Goal: Obtain resource: Download file/media

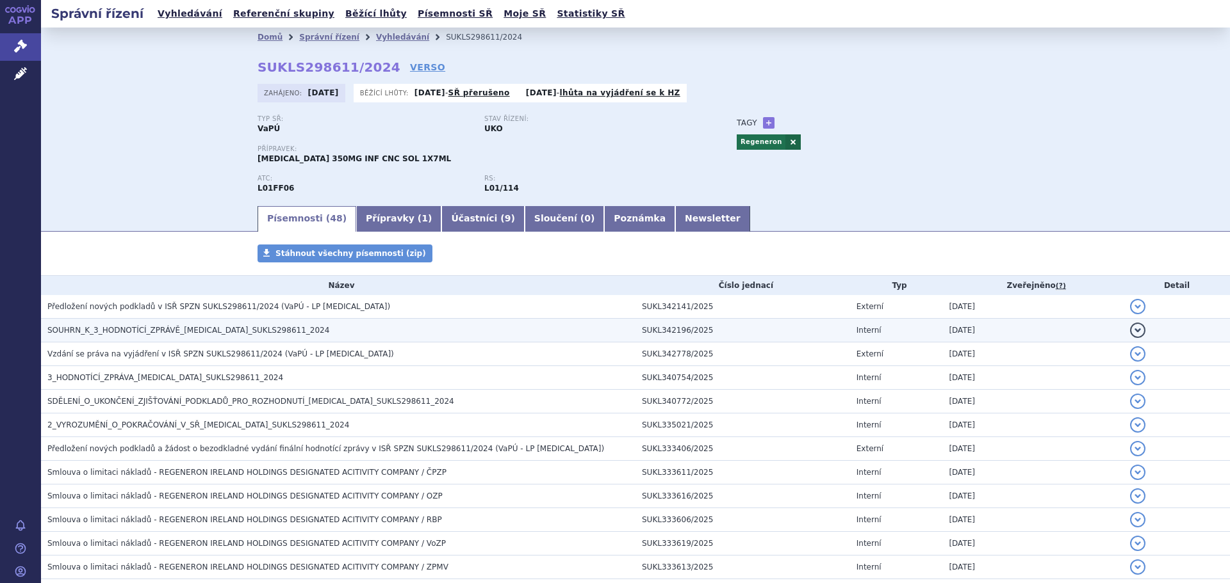
click at [191, 326] on span "SOUHRN_K_3_HODNOTÍCÍ_ZPRÁVĚ_[MEDICAL_DATA]_SUKLS298611_2024" at bounding box center [188, 330] width 282 height 9
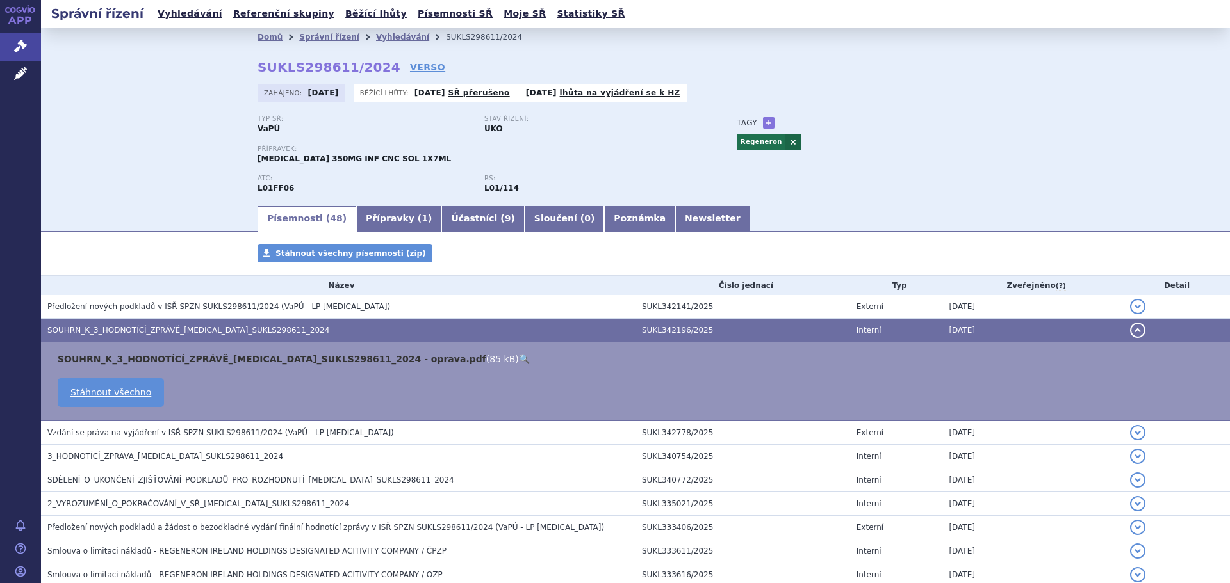
click at [157, 363] on link "SOUHRN_K_3_HODNOTÍCÍ_ZPRÁVĚ_[MEDICAL_DATA]_SUKLS298611_2024 - oprava.pdf" at bounding box center [272, 359] width 428 height 10
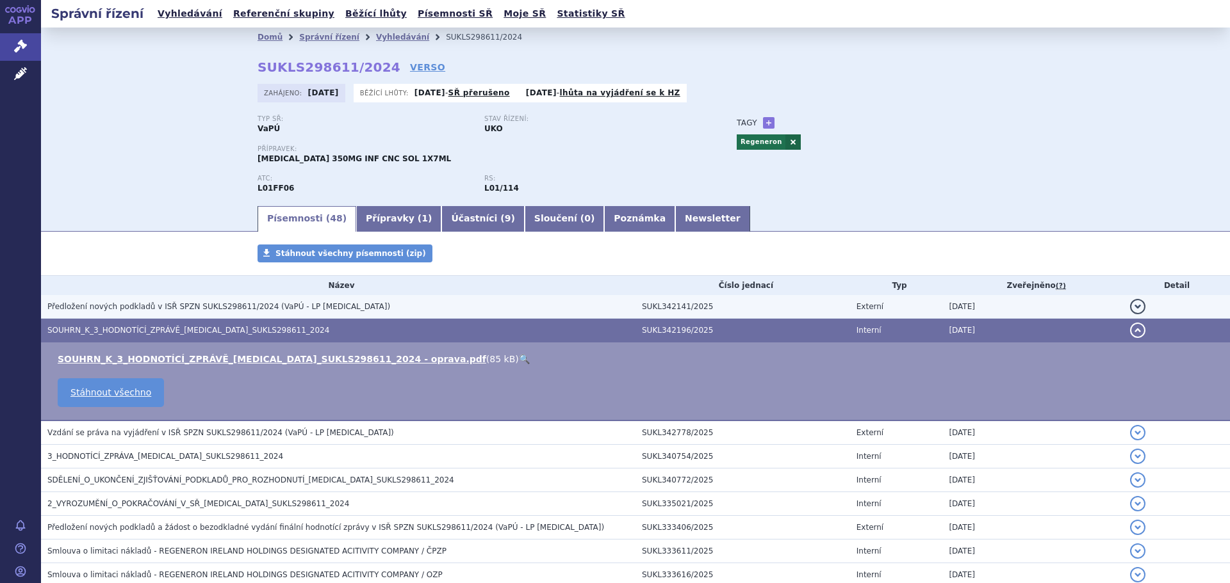
click at [123, 305] on span "Předložení nových podkladů v ISŘ SPZN SUKLS298611/2024 (VaPÚ - LP [MEDICAL_DATA…" at bounding box center [218, 306] width 343 height 9
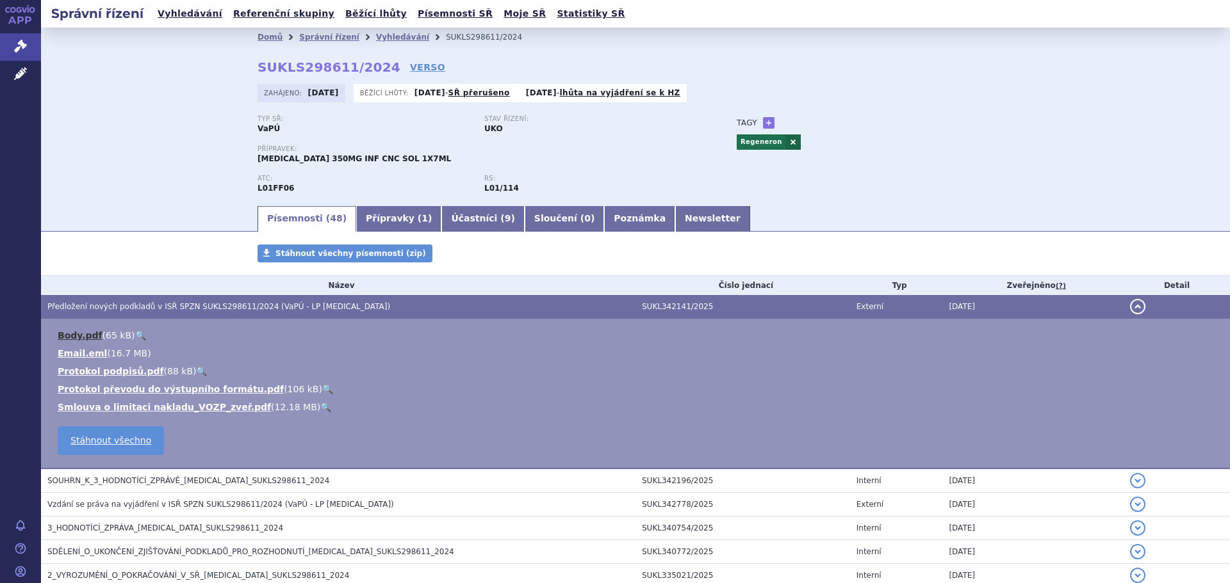
click at [77, 333] on link "Body.pdf" at bounding box center [80, 335] width 45 height 10
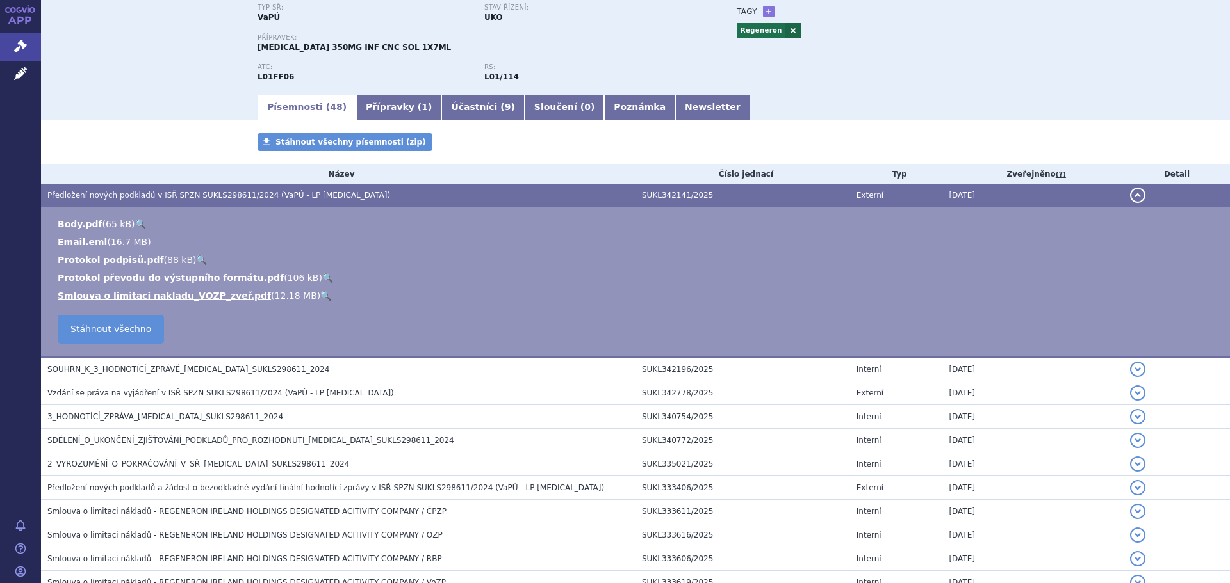
scroll to position [128, 0]
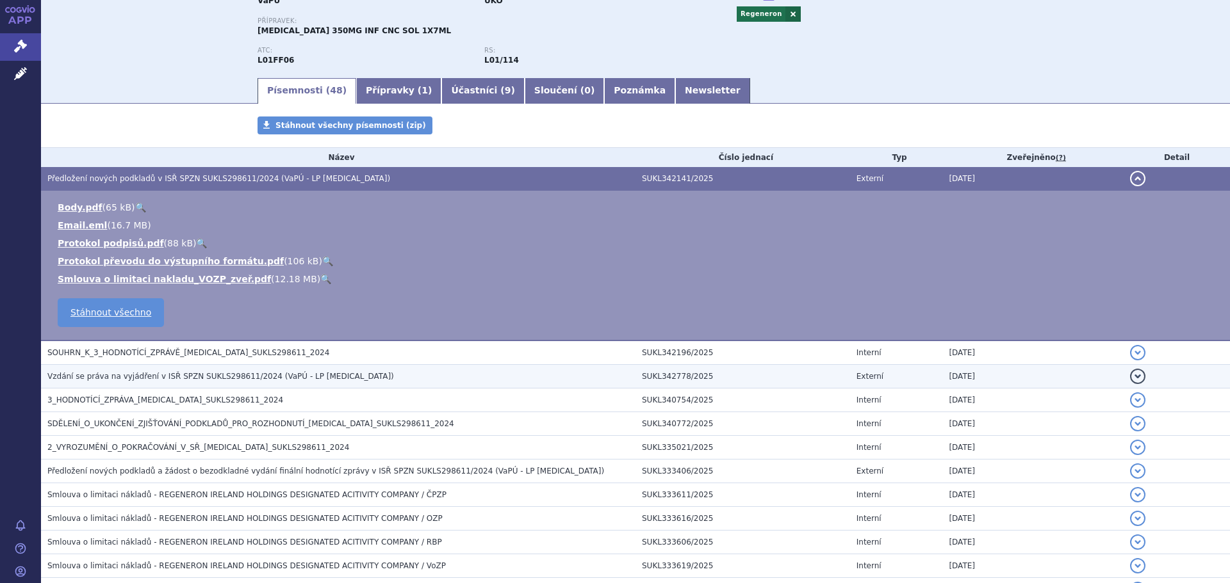
click at [250, 379] on span "Vzdání se práva na vyjádření v ISŘ SPZN SUKLS298611/2024 (VaPÚ - LP [MEDICAL_DA…" at bounding box center [220, 376] width 346 height 9
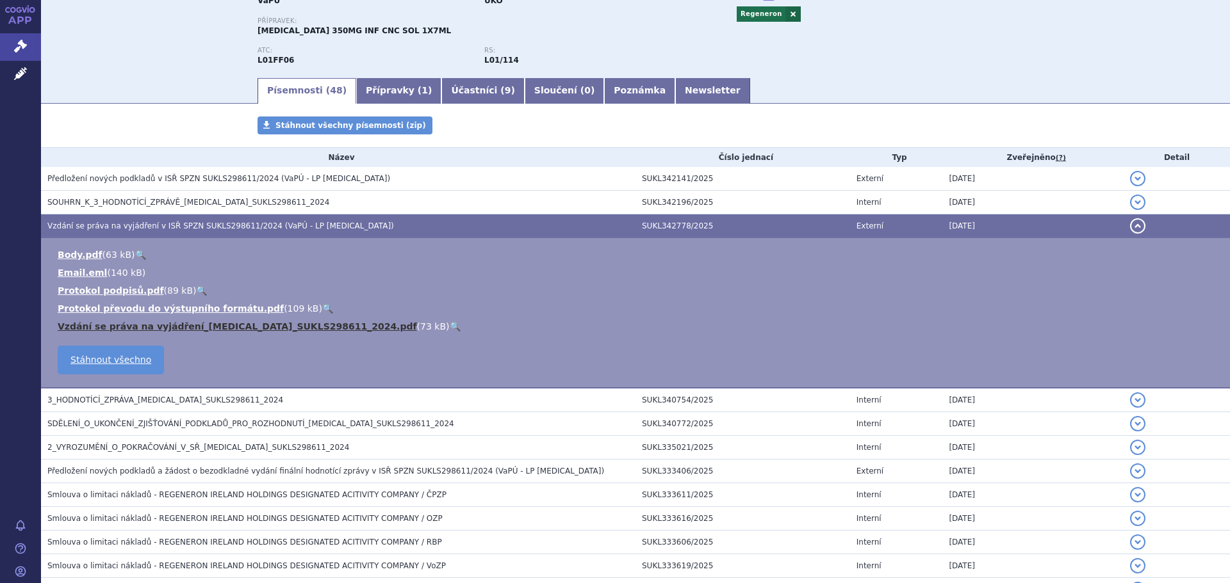
click at [197, 327] on link "Vzdání se práva na vyjádření_[MEDICAL_DATA]_SUKLS298611_2024.pdf" at bounding box center [237, 327] width 359 height 10
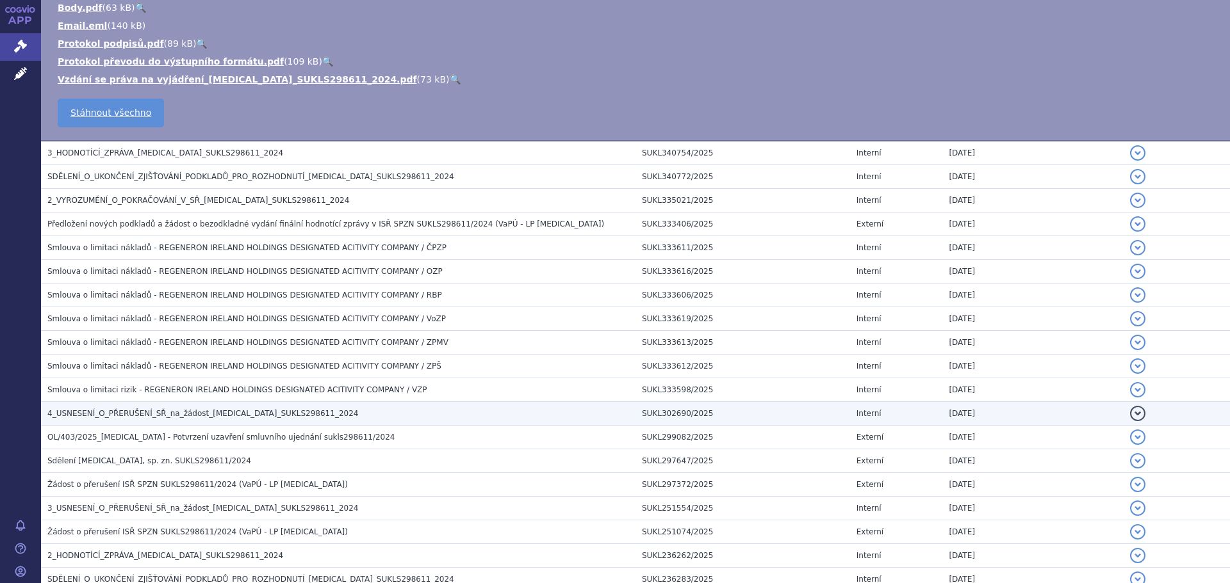
scroll to position [384, 0]
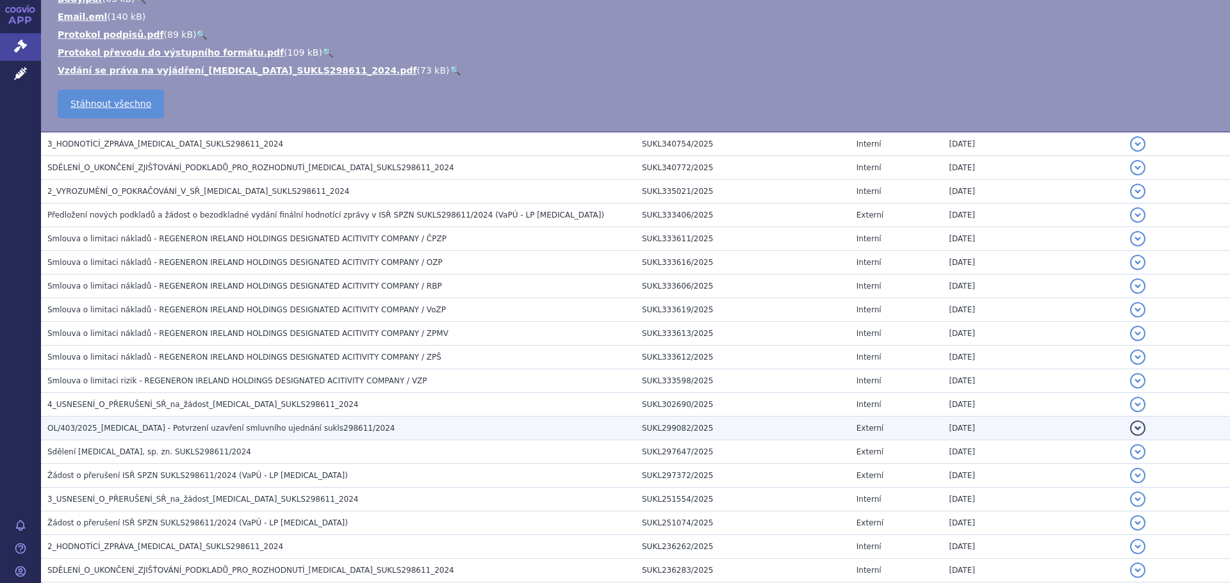
click at [275, 432] on span "OL/403/2025_[MEDICAL_DATA] - Potvrzení uzavření smluvního ujednání sukls298611/…" at bounding box center [221, 428] width 348 height 9
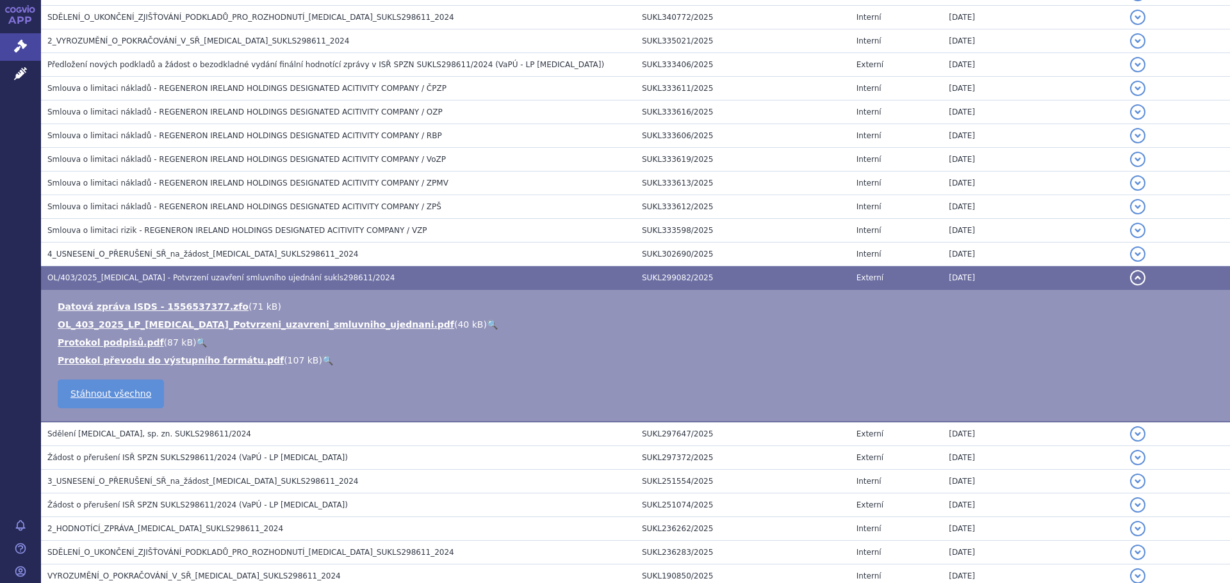
scroll to position [234, 0]
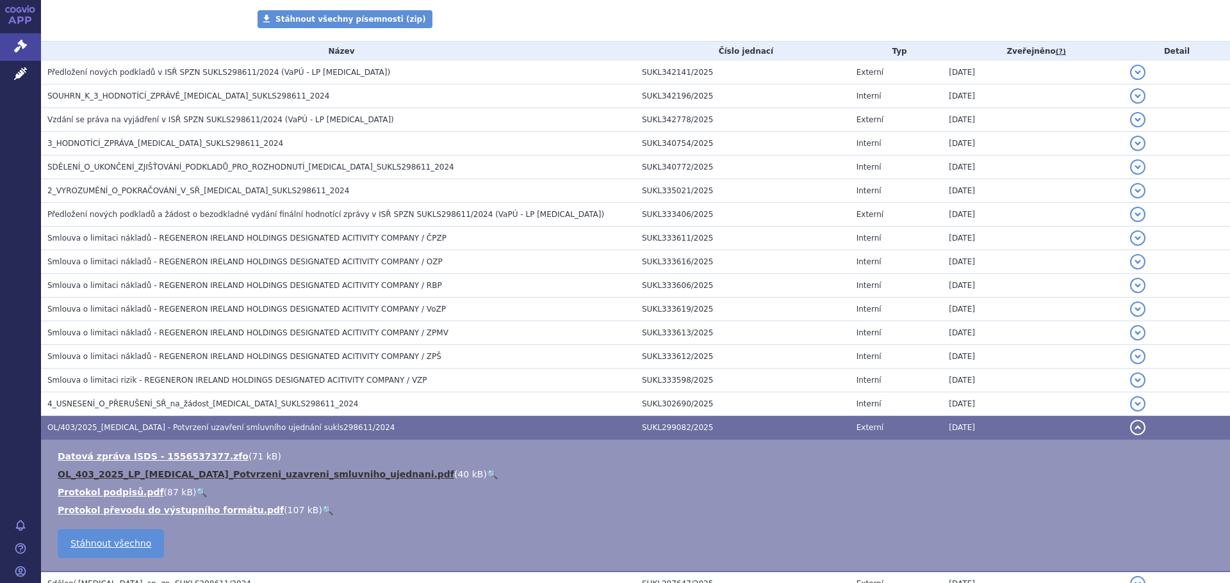
click at [268, 475] on link "OL_403_2025_LP_[MEDICAL_DATA]_Potvrzeni_uzavreni_smluvniho_ujednani.pdf" at bounding box center [256, 474] width 396 height 10
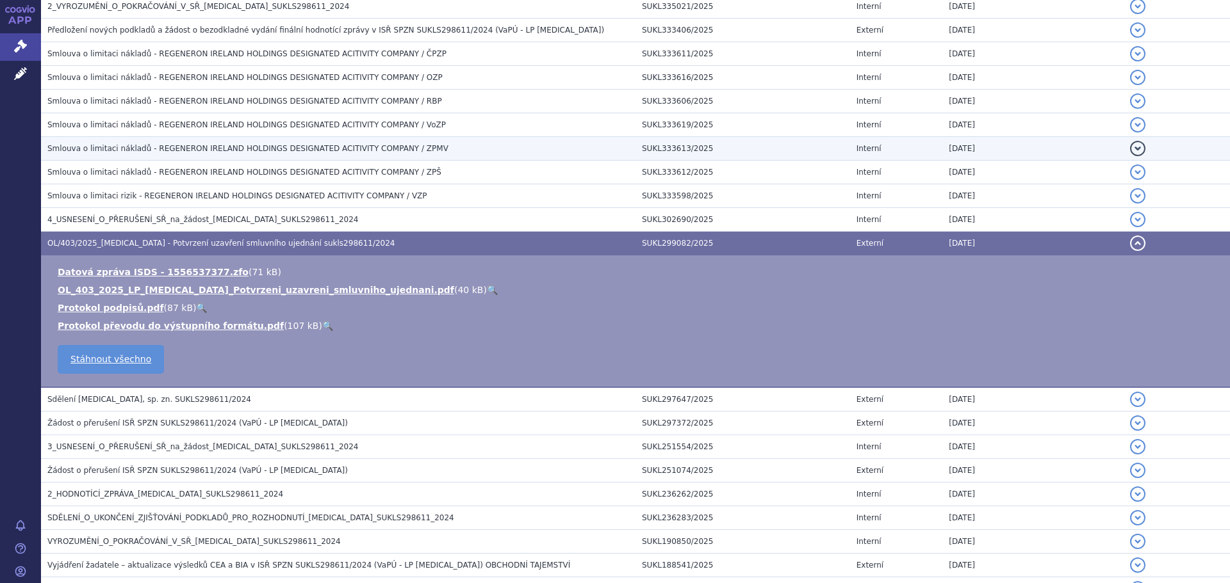
scroll to position [427, 0]
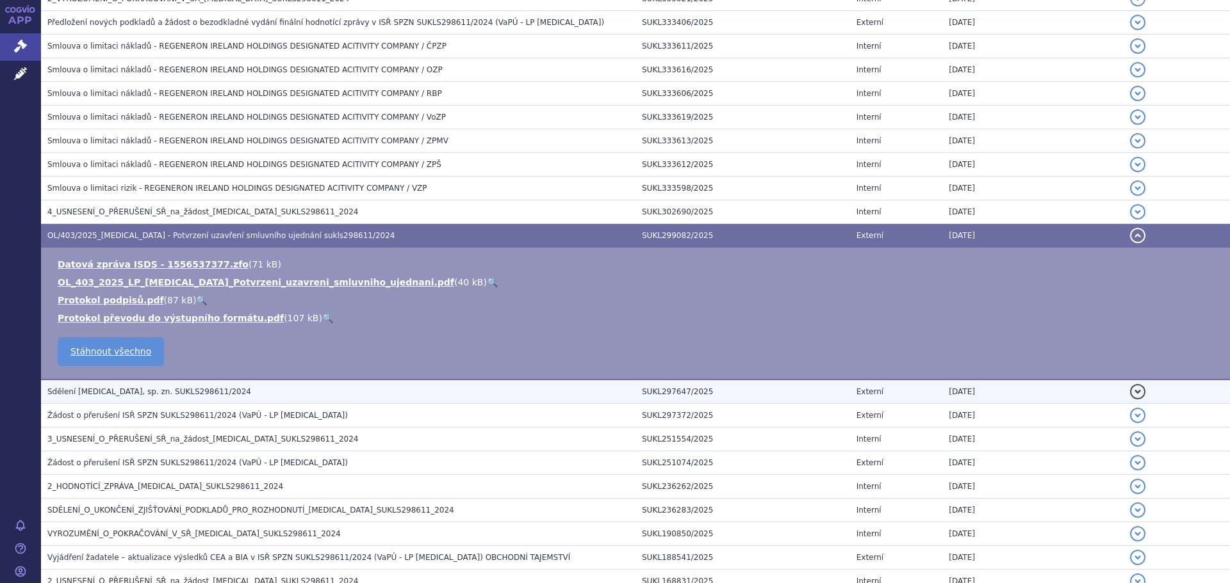
click at [186, 392] on span "Sdělení [MEDICAL_DATA], sp. zn. SUKLS298611/2024" at bounding box center [149, 391] width 204 height 9
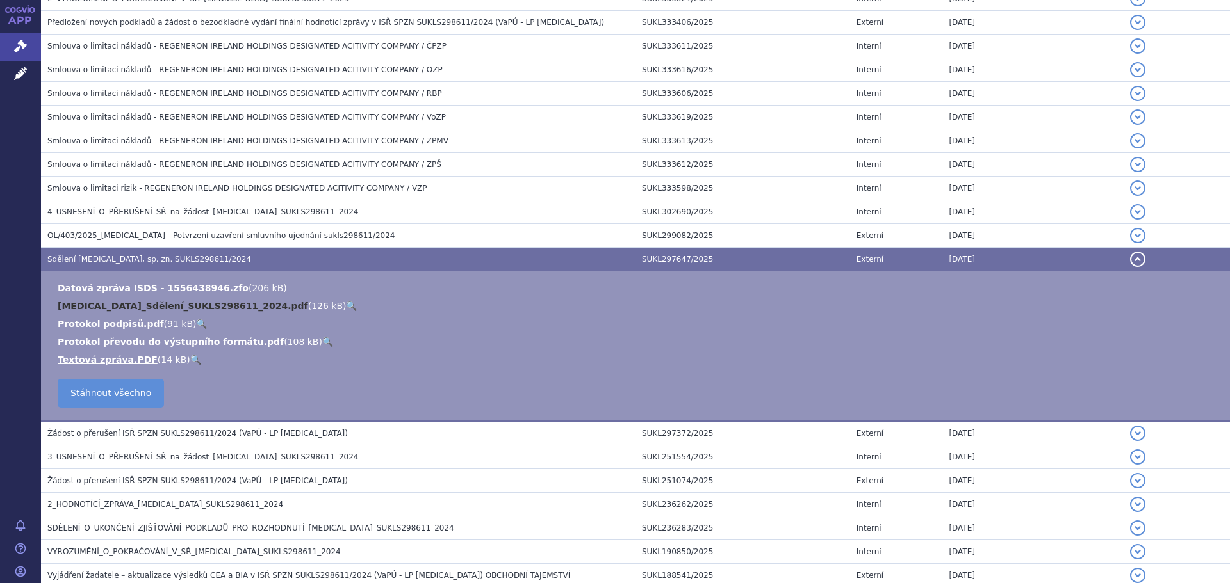
click at [202, 307] on link "[MEDICAL_DATA]_Sdělení_SUKLS298611_2024.pdf" at bounding box center [183, 306] width 250 height 10
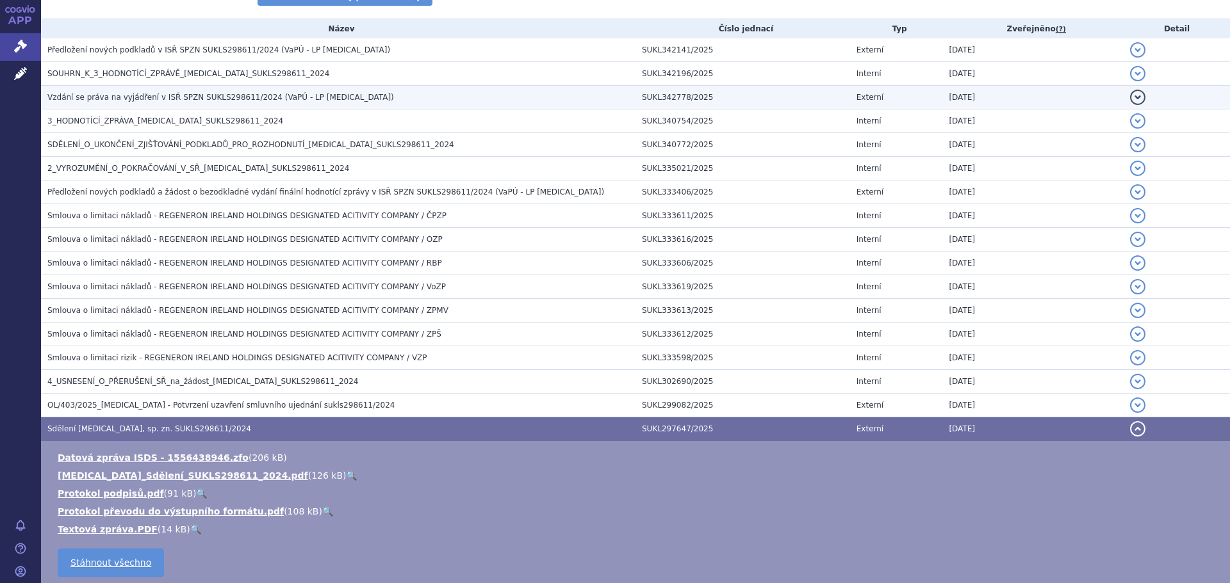
scroll to position [234, 0]
